Goal: Find specific page/section: Find specific page/section

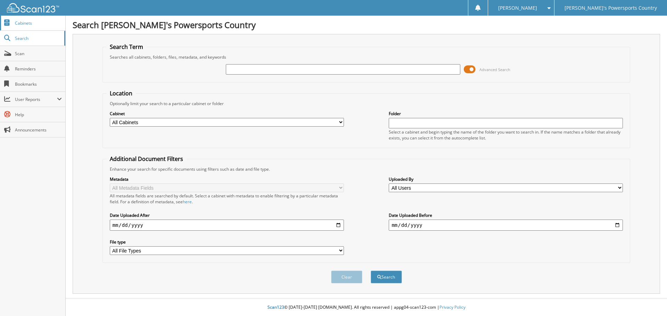
click at [26, 23] on span "Cabinets" at bounding box center [38, 23] width 47 height 6
click at [233, 72] on input "text" at bounding box center [343, 69] width 234 height 10
type input "17005"
click at [371, 271] on button "Search" at bounding box center [386, 277] width 31 height 13
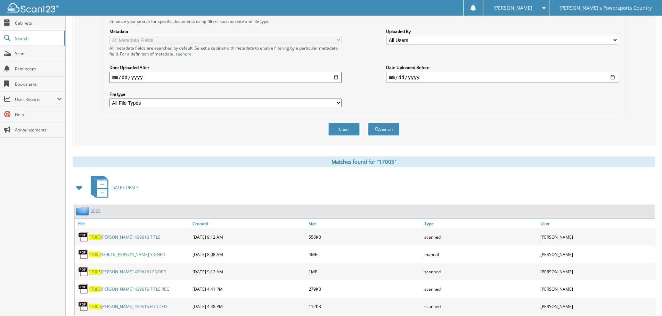
scroll to position [168, 0]
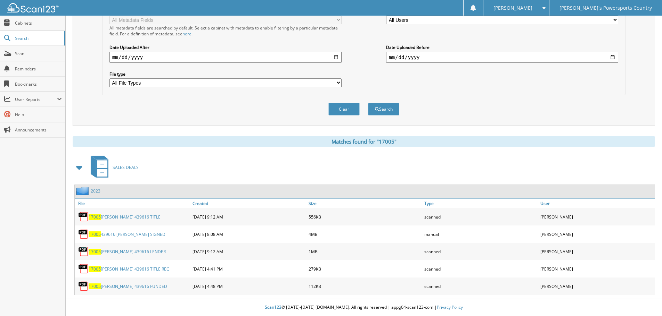
click at [128, 235] on link "17005 439616 WILSON SIGNED" at bounding box center [127, 235] width 77 height 6
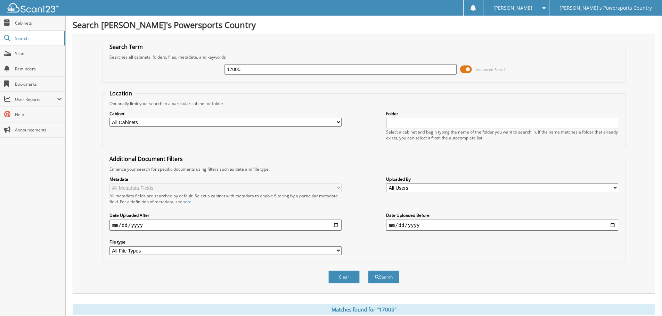
drag, startPoint x: 278, startPoint y: 72, endPoint x: 198, endPoint y: 70, distance: 79.9
click at [198, 70] on div "17005 Advanced Search" at bounding box center [363, 69] width 515 height 19
type input "ppm otc"
click at [368, 271] on button "Search" at bounding box center [383, 277] width 31 height 13
